Goal: Obtain resource: Download file/media

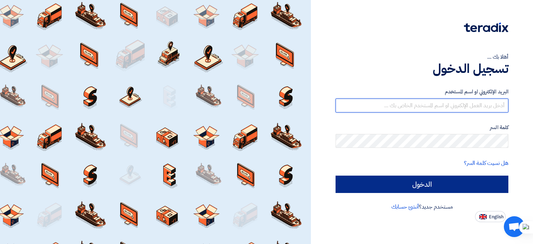
type input "[PERSON_NAME][EMAIL_ADDRESS][DOMAIN_NAME][GEOGRAPHIC_DATA]"
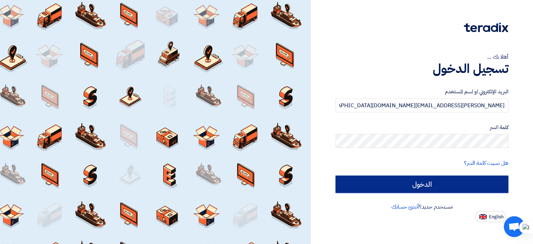
click at [435, 181] on input "الدخول" at bounding box center [422, 184] width 173 height 17
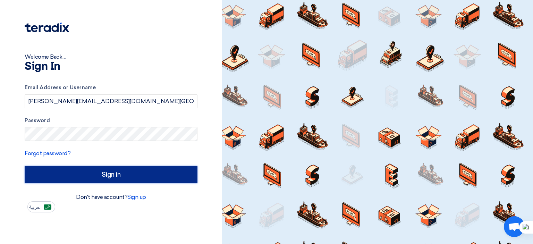
type input "Sign in"
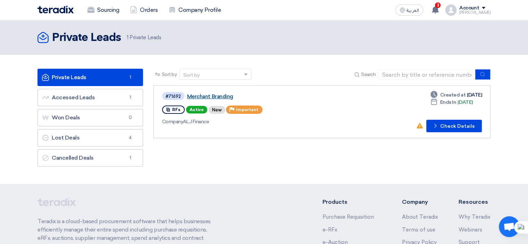
click at [201, 96] on link "Merchant Branding" at bounding box center [274, 96] width 174 height 6
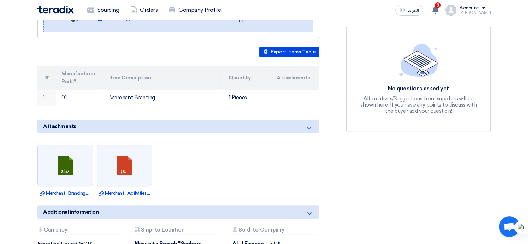
scroll to position [208, 0]
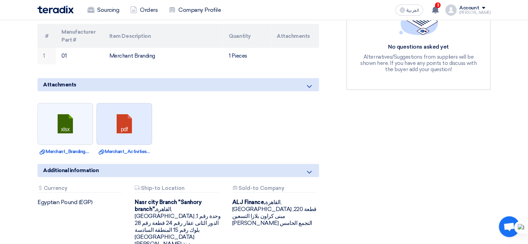
click at [132, 124] on link at bounding box center [125, 124] width 56 height 42
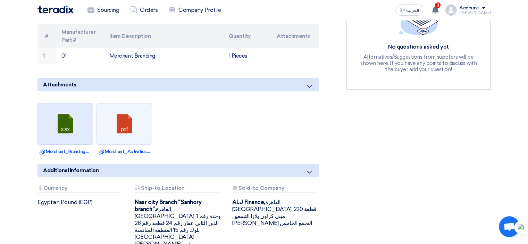
click at [65, 119] on link at bounding box center [66, 124] width 56 height 42
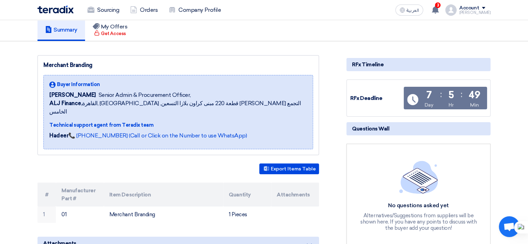
scroll to position [0, 0]
